Goal: Information Seeking & Learning: Learn about a topic

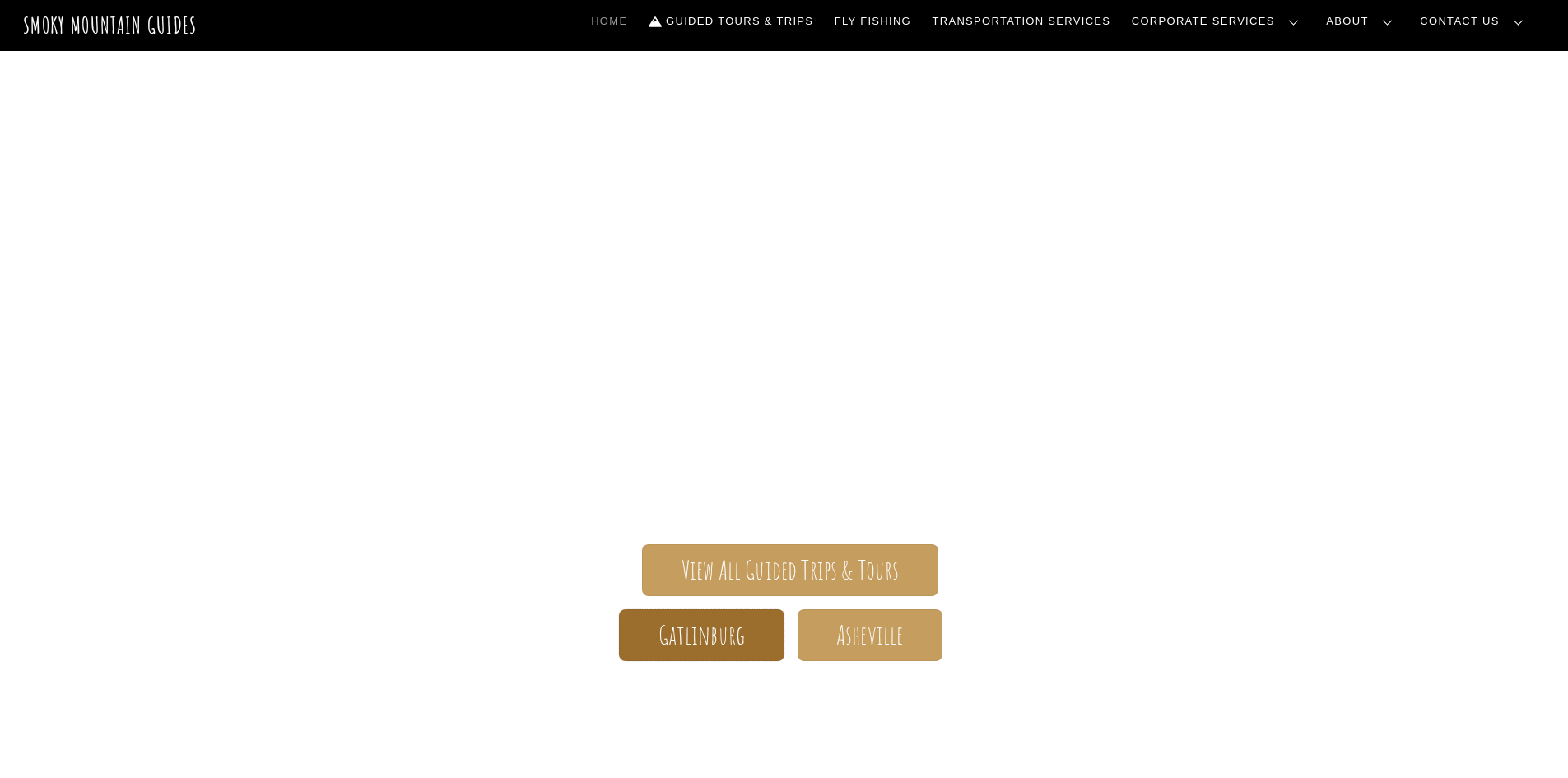
click at [716, 644] on span "Gatlinburg" at bounding box center [702, 635] width 88 height 17
click at [0, 0] on link "Frequently Asked Questions" at bounding box center [0, 0] width 0 height 0
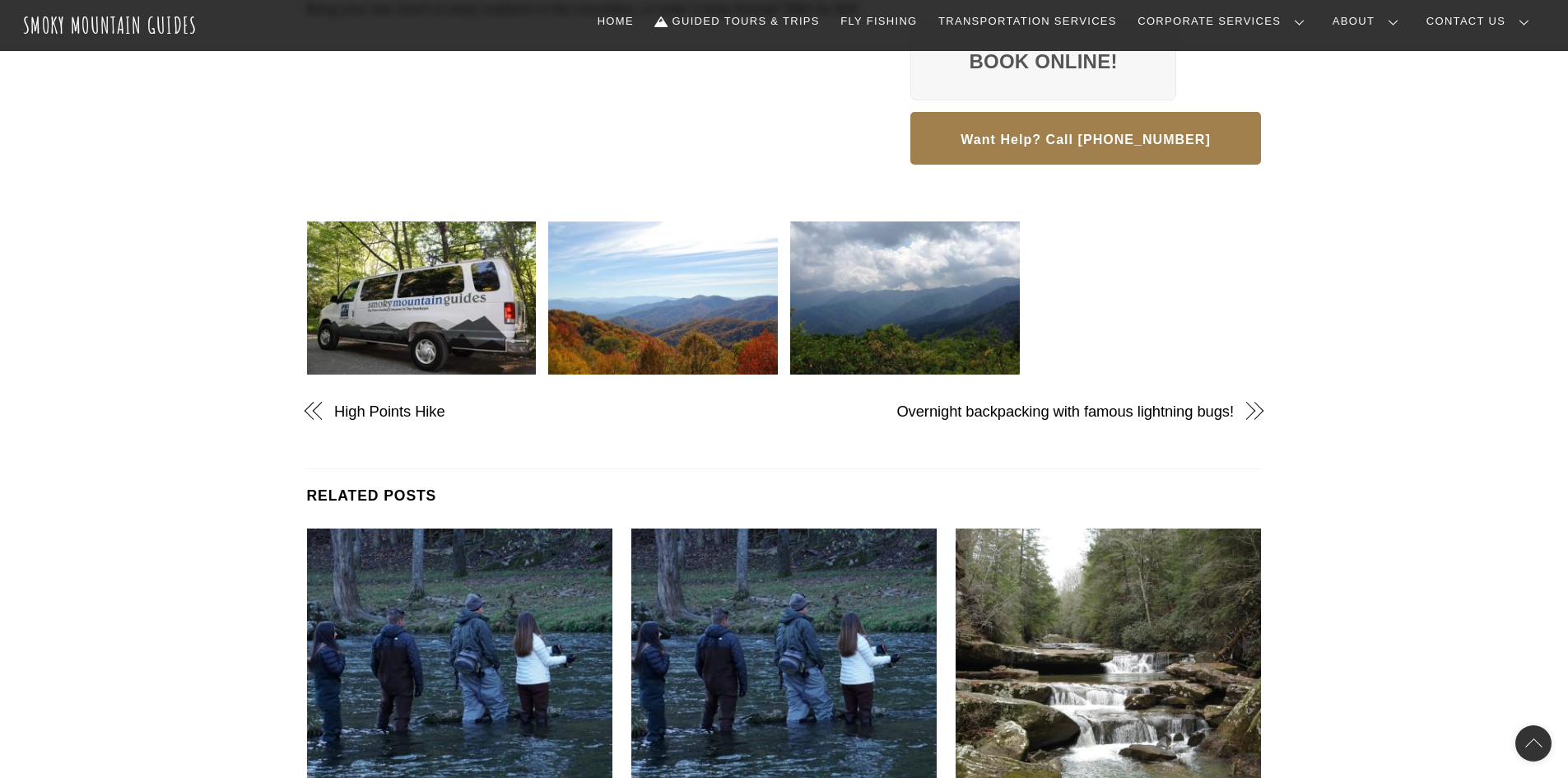
scroll to position [659, 0]
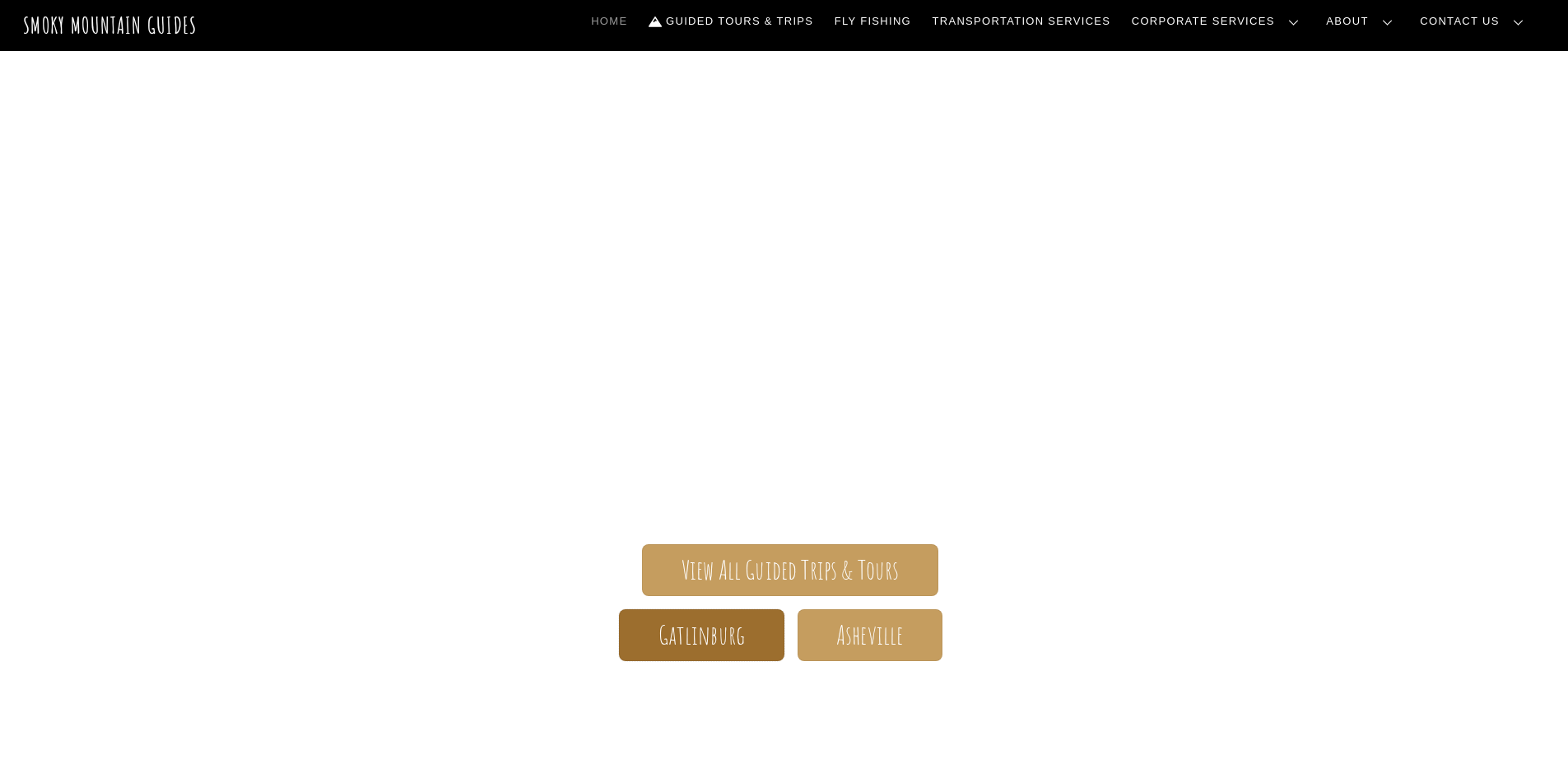
click at [706, 629] on span "Gatlinburg" at bounding box center [702, 635] width 88 height 17
click at [715, 652] on link "Gatlinburg" at bounding box center [701, 635] width 165 height 52
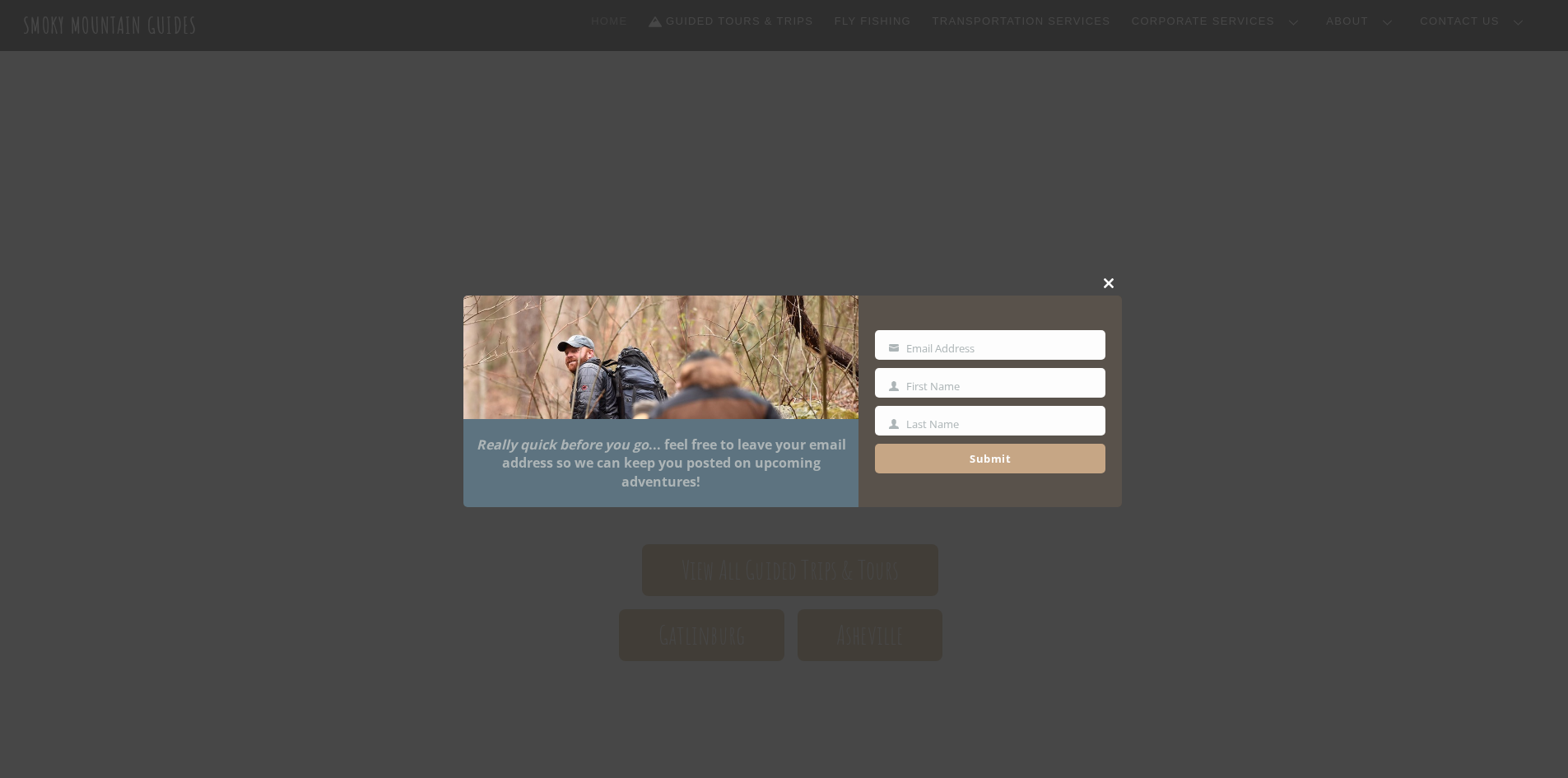
click at [1108, 279] on span at bounding box center [1109, 283] width 25 height 9
